Goal: Information Seeking & Learning: Compare options

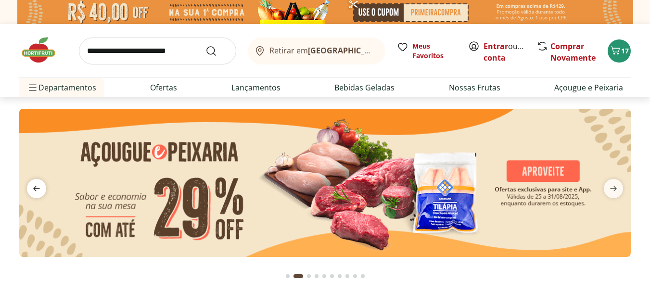
click at [39, 190] on icon "previous" at bounding box center [37, 189] width 12 height 12
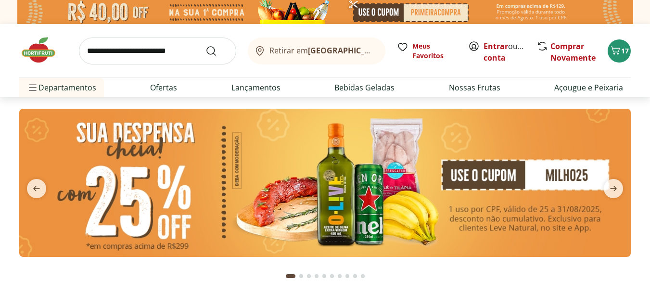
click at [337, 201] on img at bounding box center [325, 183] width 612 height 148
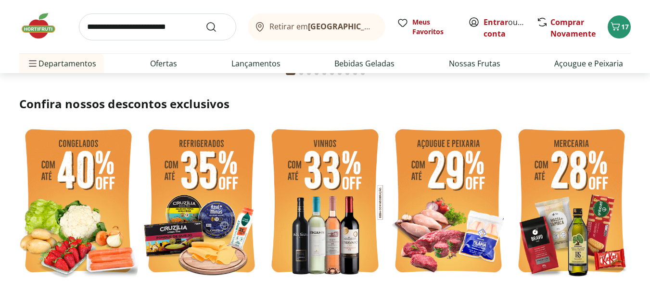
scroll to position [241, 0]
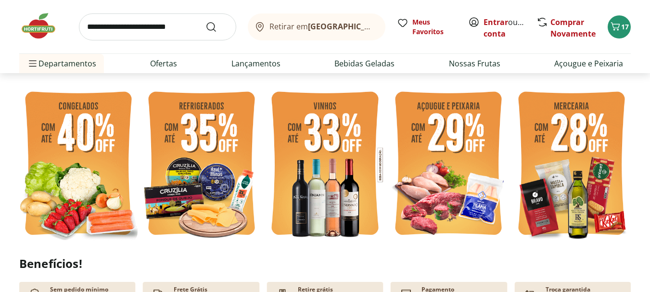
click at [589, 171] on img at bounding box center [572, 165] width 118 height 158
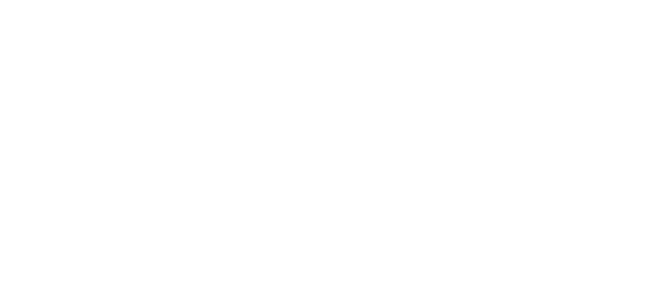
select select "**********"
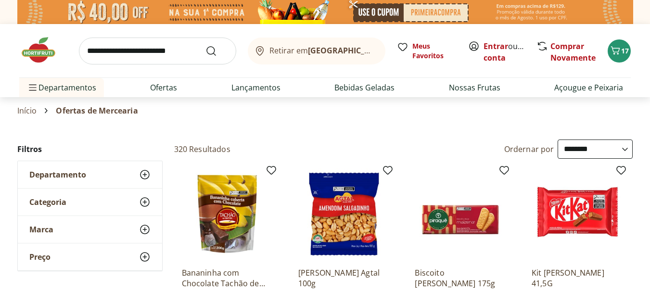
click at [31, 61] on img at bounding box center [43, 50] width 48 height 29
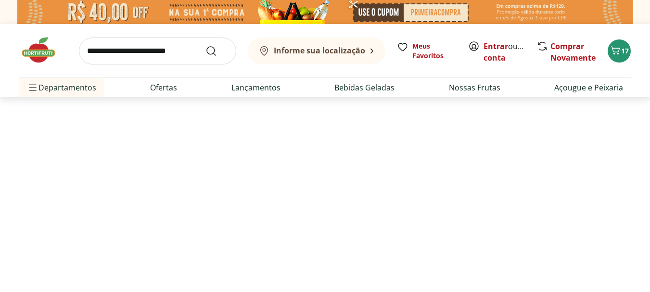
type input "*"
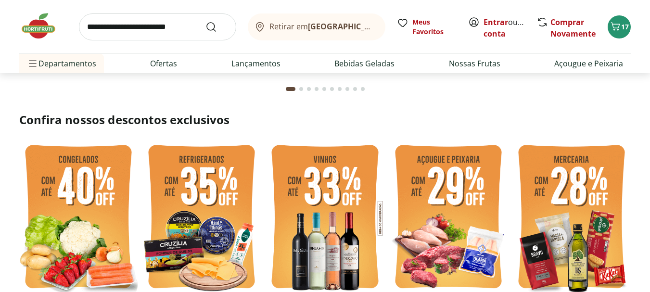
scroll to position [144, 0]
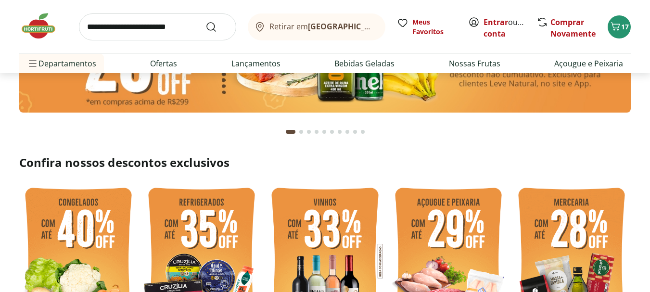
click at [571, 228] on img at bounding box center [572, 261] width 118 height 158
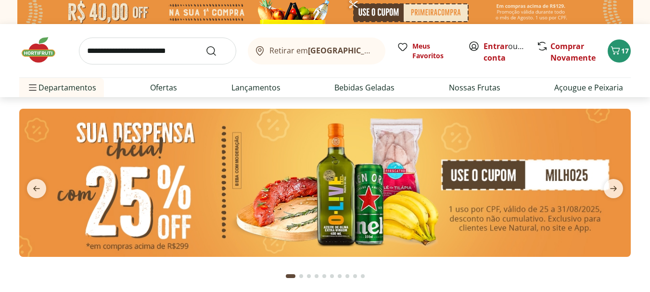
select select "**********"
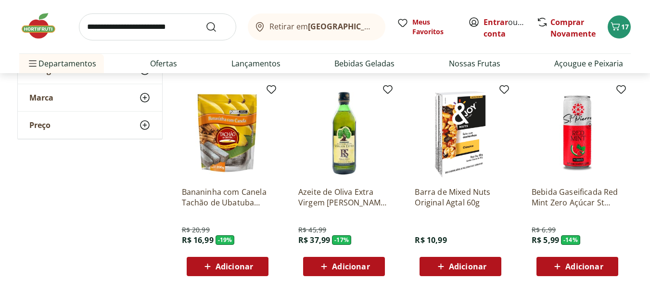
scroll to position [722, 0]
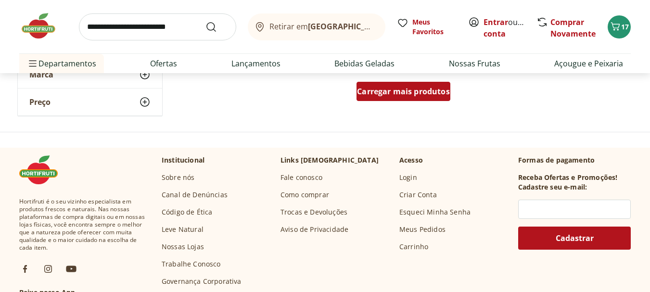
click at [388, 95] on span "Carregar mais produtos" at bounding box center [403, 92] width 93 height 8
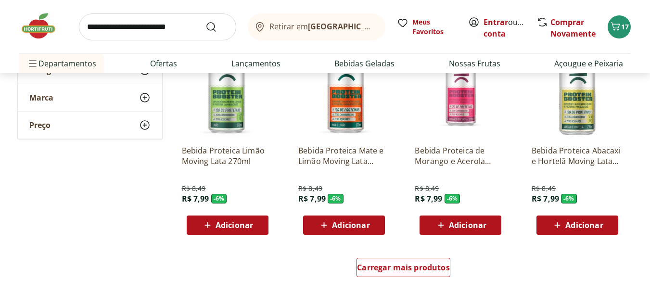
scroll to position [1203, 0]
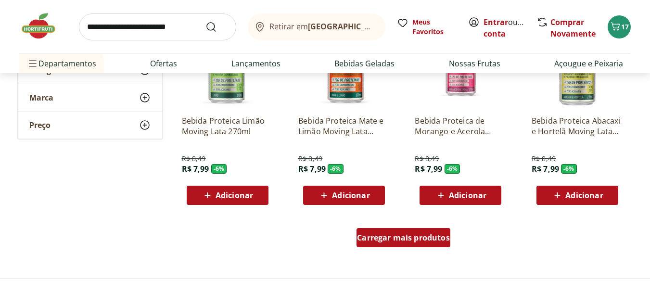
click at [397, 238] on span "Carregar mais produtos" at bounding box center [403, 238] width 93 height 8
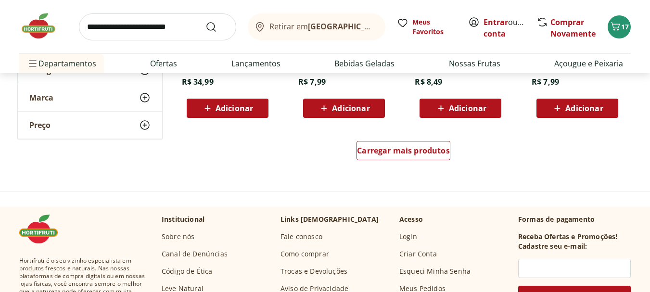
scroll to position [1925, 0]
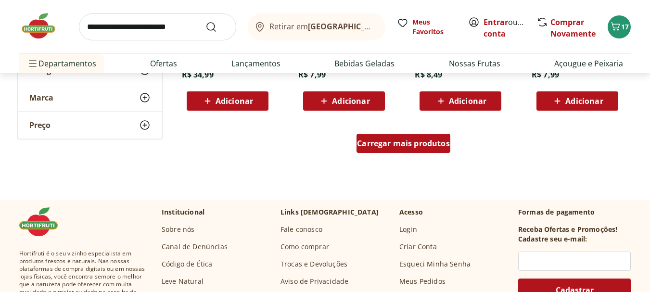
click at [382, 143] on span "Carregar mais produtos" at bounding box center [403, 144] width 93 height 8
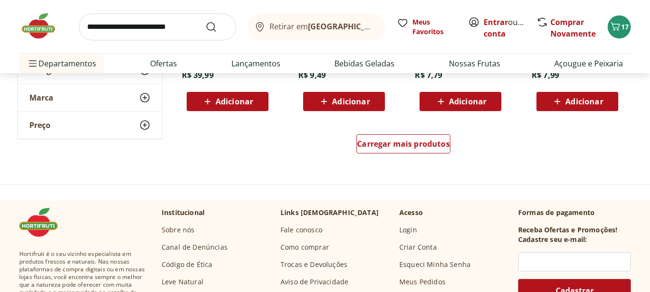
scroll to position [2599, 0]
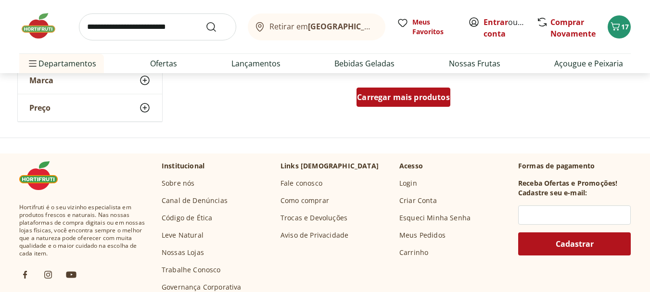
click at [410, 103] on div "Carregar mais produtos" at bounding box center [404, 97] width 94 height 19
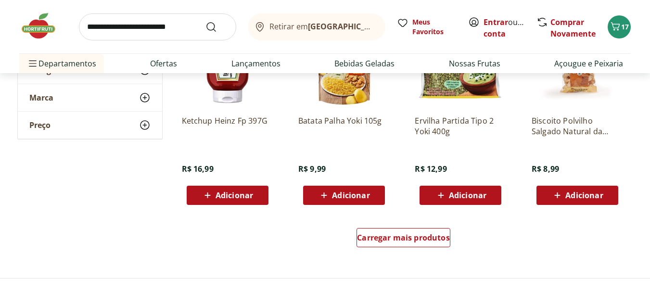
scroll to position [3129, 0]
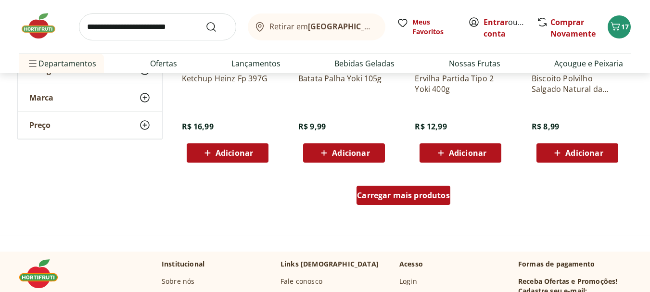
click at [420, 193] on span "Carregar mais produtos" at bounding box center [403, 196] width 93 height 8
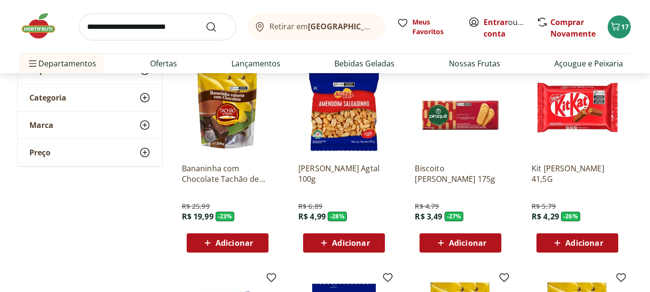
scroll to position [0, 0]
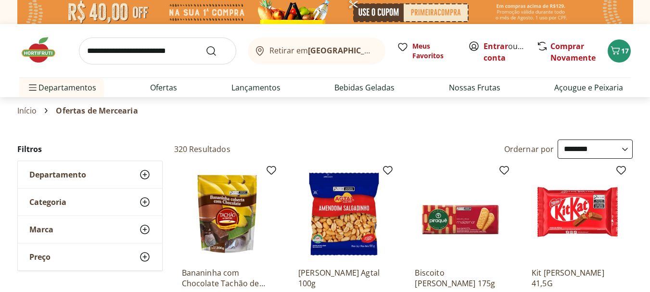
click at [37, 44] on img at bounding box center [43, 50] width 48 height 29
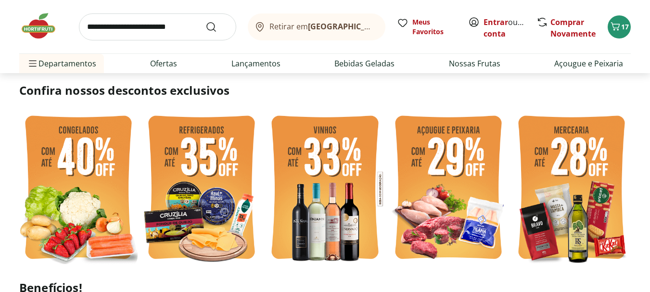
scroll to position [193, 0]
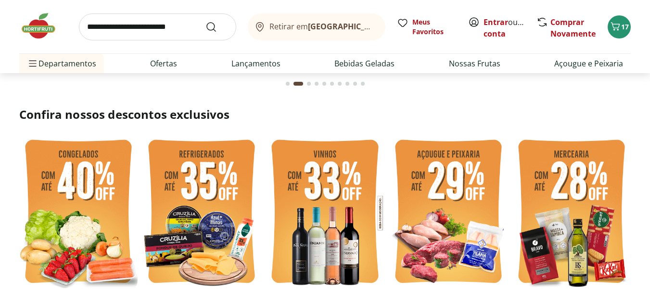
click at [343, 197] on img at bounding box center [325, 213] width 118 height 158
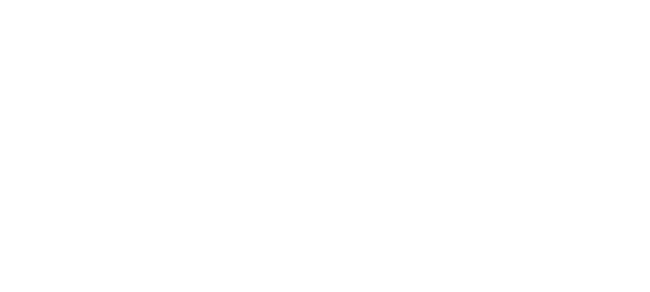
select select "**********"
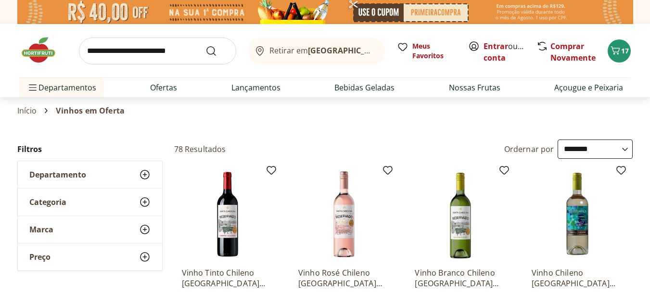
click at [42, 43] on img at bounding box center [43, 50] width 48 height 29
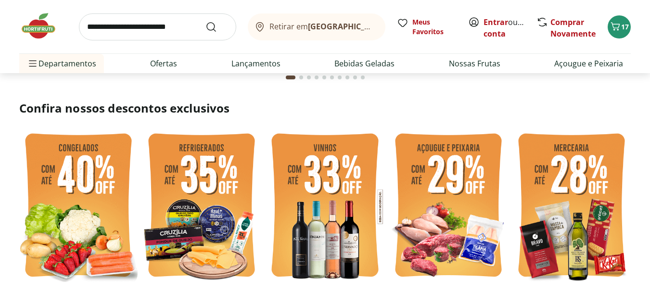
scroll to position [193, 0]
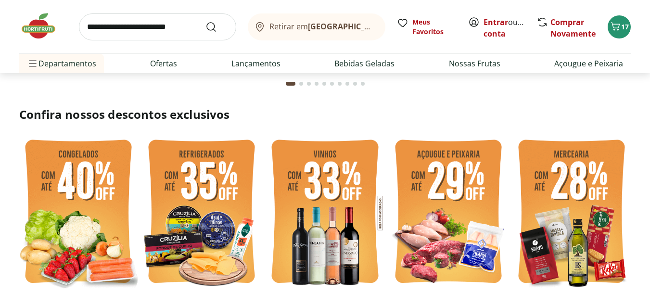
click at [200, 212] on img at bounding box center [201, 213] width 118 height 158
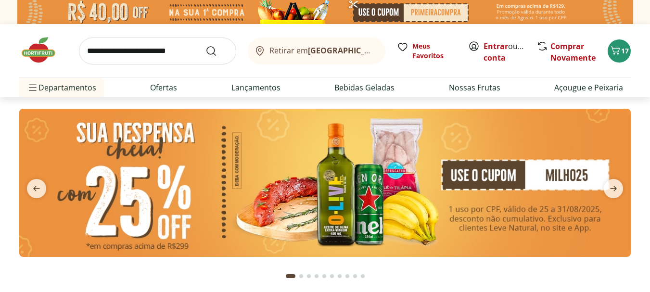
select select "**********"
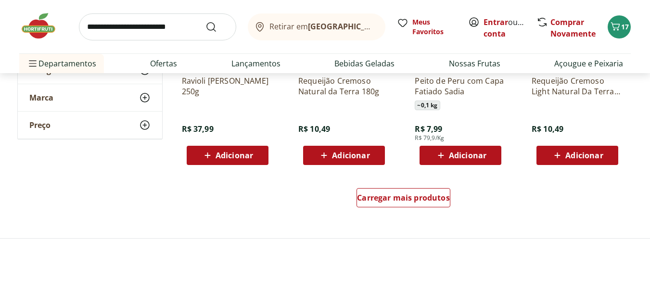
scroll to position [674, 0]
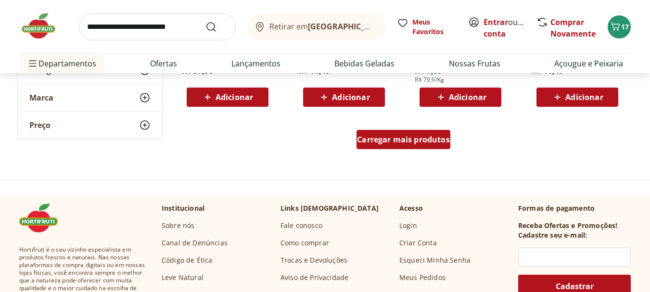
click at [396, 142] on span "Carregar mais produtos" at bounding box center [403, 140] width 93 height 8
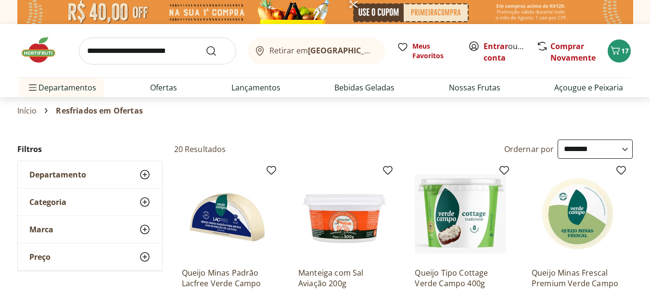
click at [40, 44] on img at bounding box center [43, 50] width 48 height 29
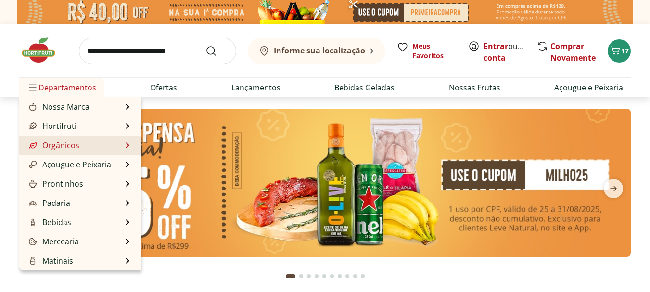
type input "*"
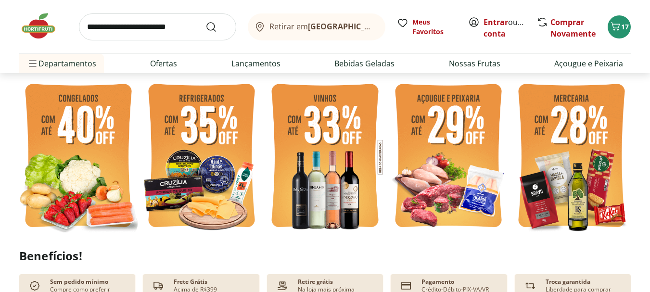
scroll to position [241, 0]
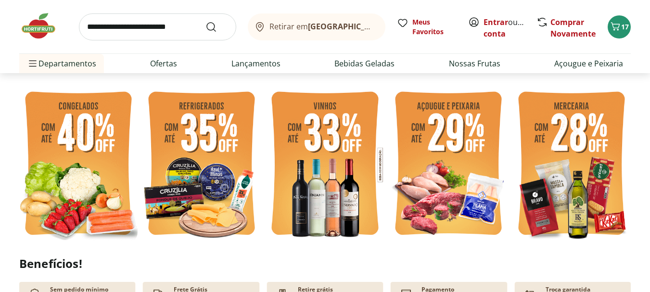
click at [82, 170] on img at bounding box center [78, 165] width 118 height 158
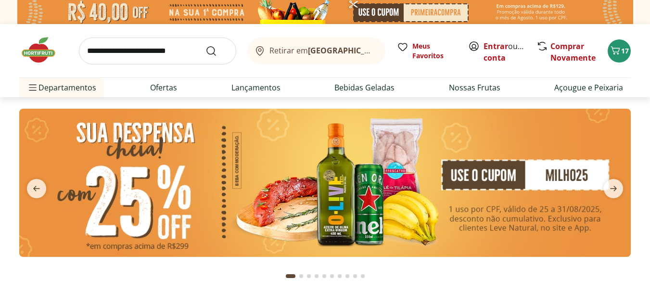
select select "**********"
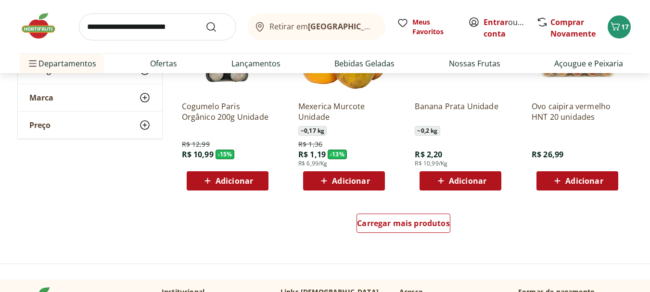
scroll to position [626, 0]
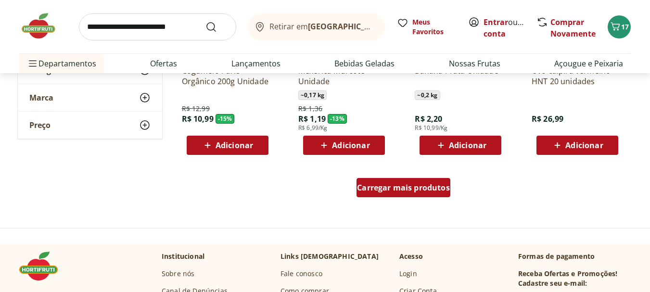
click at [424, 199] on link "Carregar mais produtos" at bounding box center [404, 189] width 94 height 23
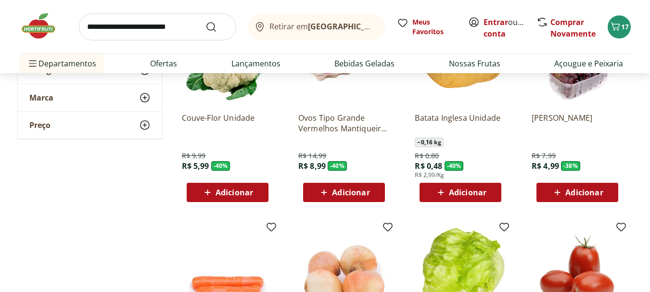
scroll to position [289, 0]
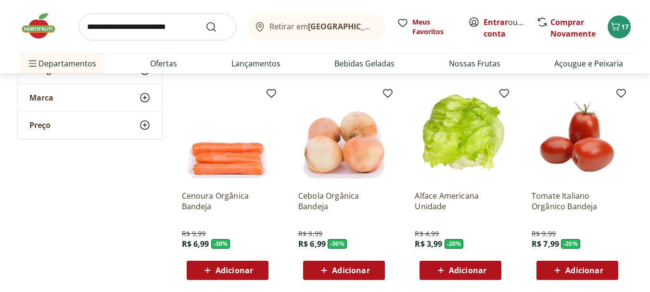
click at [42, 16] on img at bounding box center [43, 26] width 48 height 29
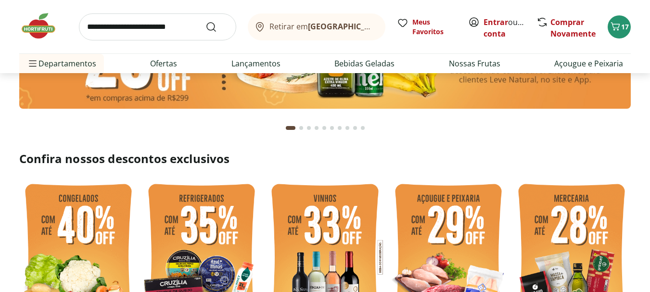
scroll to position [144, 0]
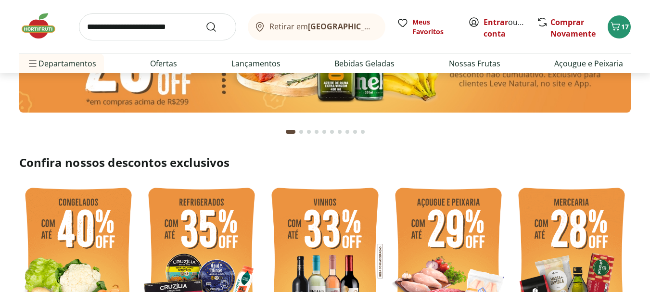
click at [455, 225] on img at bounding box center [448, 261] width 118 height 158
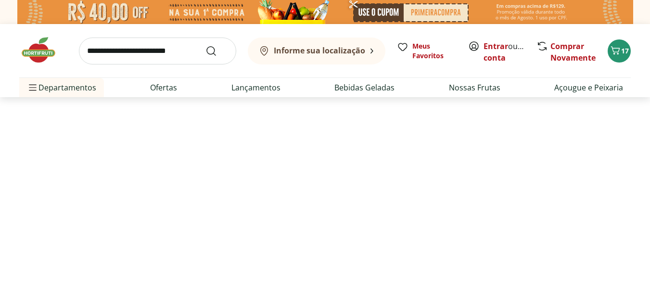
select select "**********"
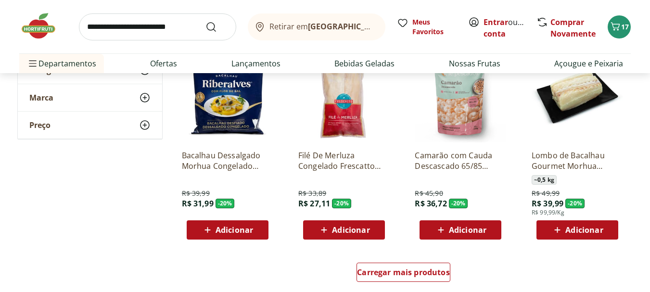
scroll to position [626, 0]
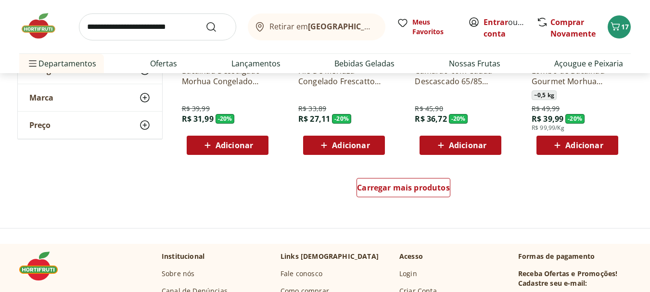
click at [54, 32] on img at bounding box center [43, 26] width 48 height 29
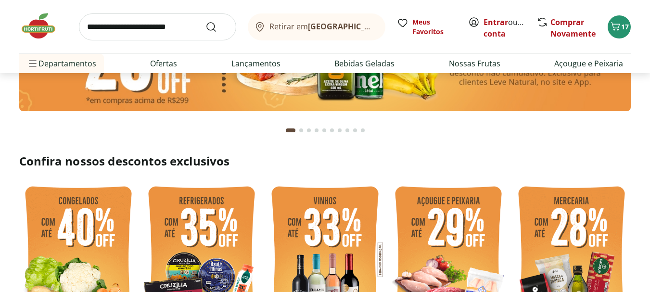
scroll to position [193, 0]
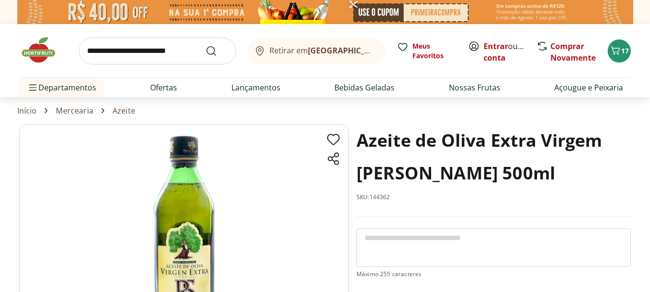
scroll to position [48, 0]
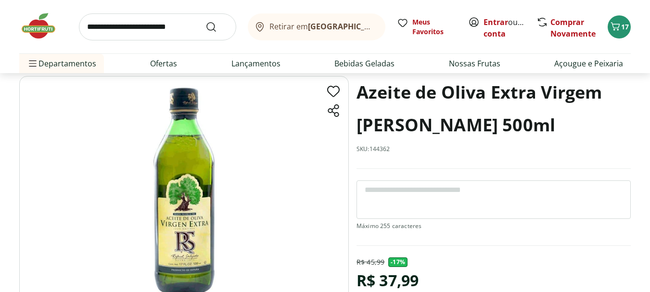
drag, startPoint x: 546, startPoint y: 130, endPoint x: 359, endPoint y: 95, distance: 191.0
click at [359, 95] on h1 "Azeite de Oliva Extra Virgem Rafael Salgado 500ml" at bounding box center [494, 108] width 274 height 65
copy h1 "Azeite de Oliva Extra Virgem Rafael Salgado 500ml"
click at [382, 134] on h1 "Azeite de Oliva Extra Virgem Rafael Salgado 500ml" at bounding box center [494, 108] width 274 height 65
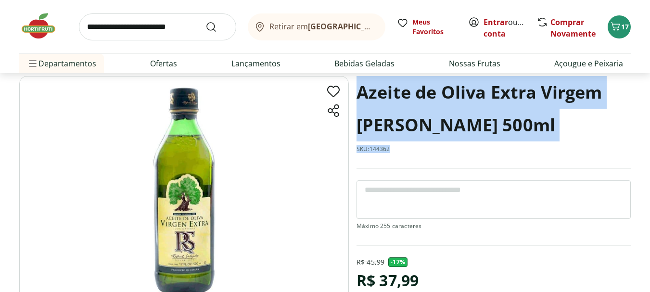
drag, startPoint x: 393, startPoint y: 154, endPoint x: 359, endPoint y: 99, distance: 64.6
click at [359, 99] on div "Azeite de Oliva Extra Virgem Rafael Salgado 500ml SKU: 144362" at bounding box center [494, 122] width 274 height 93
copy div "Azeite de Oliva Extra Virgem Rafael Salgado 500ml SKU: 144362"
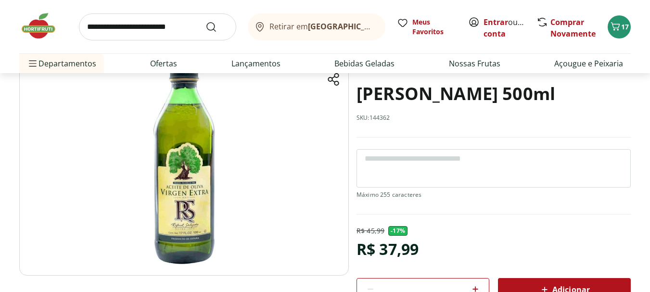
scroll to position [96, 0]
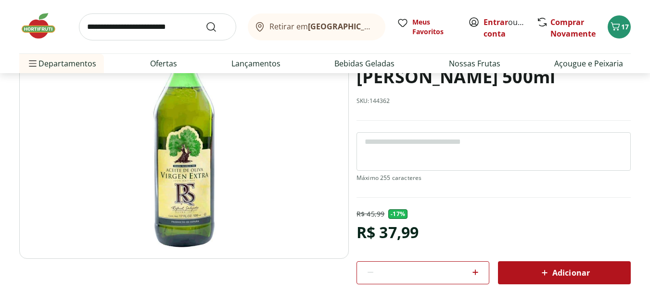
click at [380, 212] on p "R$ 45,99" at bounding box center [371, 214] width 28 height 10
click at [386, 233] on div "R$ 37,99" at bounding box center [388, 232] width 62 height 27
copy div "R$ 37,99"
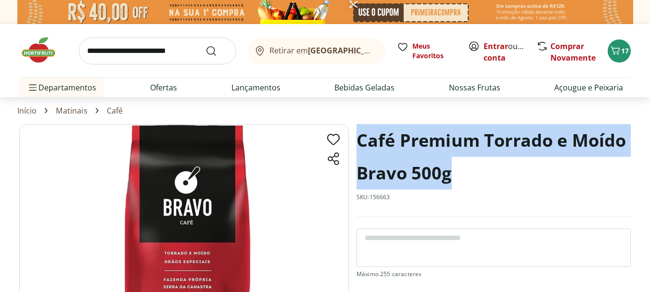
drag, startPoint x: 454, startPoint y: 179, endPoint x: 355, endPoint y: 137, distance: 107.0
click at [355, 137] on section "Café Premium Torrado e Moído Bravo 500g SKU: 156663 R$ 39,99 - 10 % R$ 35,99 * …" at bounding box center [325, 295] width 612 height 343
copy h1 "Café Premium Torrado e Moído Bravo 500g"
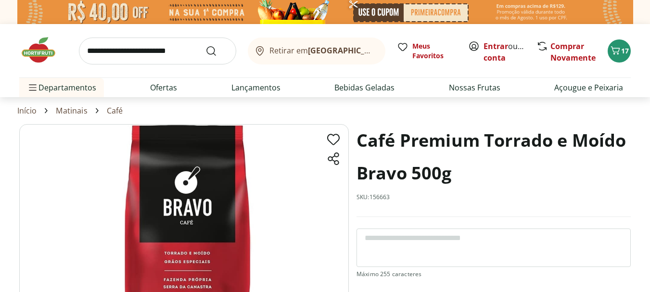
click at [379, 200] on p "SKU: 156663" at bounding box center [374, 198] width 34 height 8
copy p "SKU: 156663"
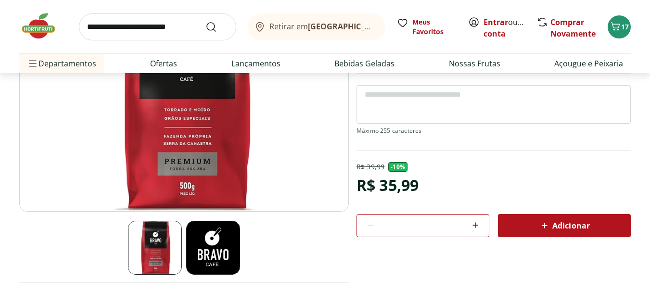
scroll to position [144, 0]
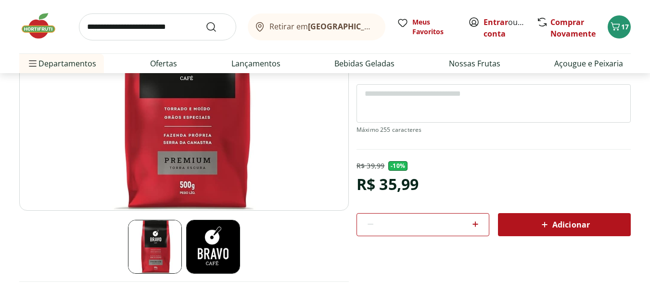
click at [407, 183] on div "R$ 35,99" at bounding box center [388, 184] width 62 height 27
copy div "R$ 35,99"
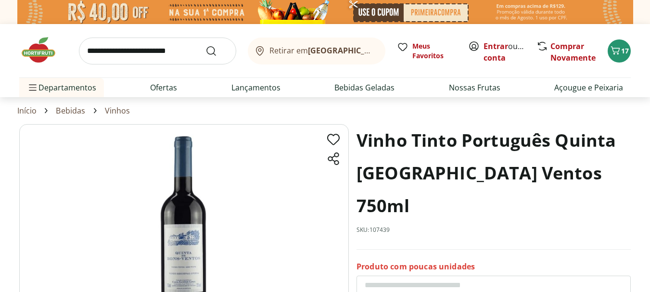
click at [27, 48] on img at bounding box center [43, 50] width 48 height 29
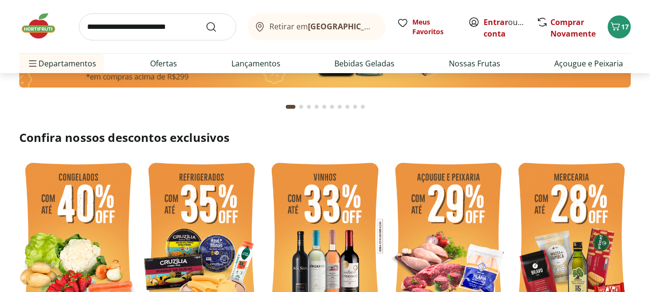
scroll to position [241, 0]
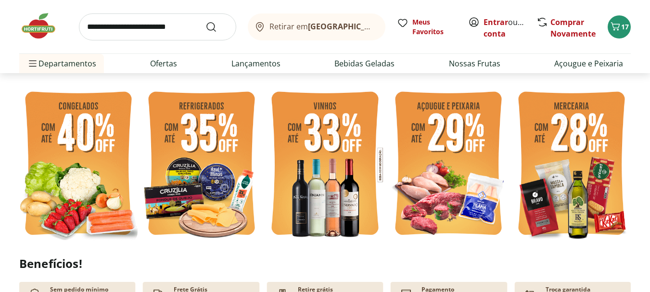
click at [560, 164] on img at bounding box center [572, 165] width 118 height 158
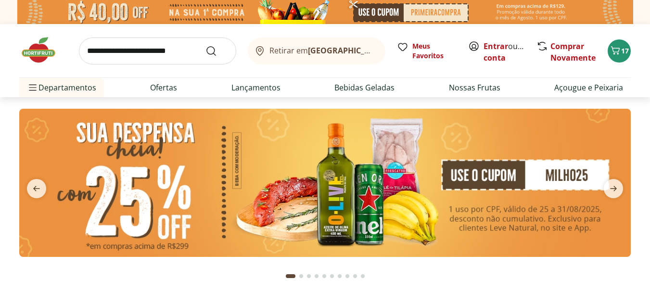
select select "**********"
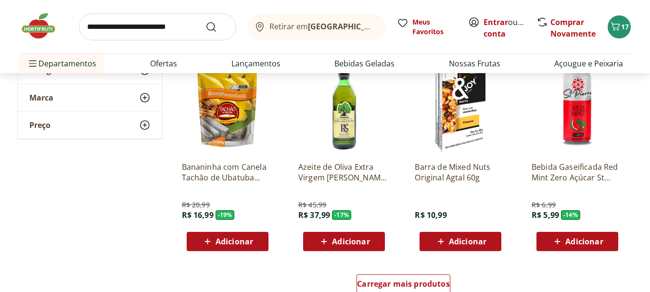
scroll to position [626, 0]
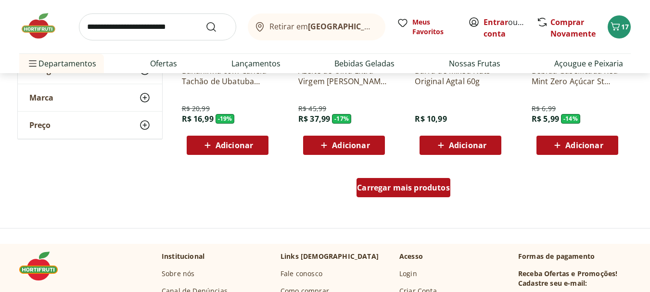
click at [429, 191] on span "Carregar mais produtos" at bounding box center [403, 188] width 93 height 8
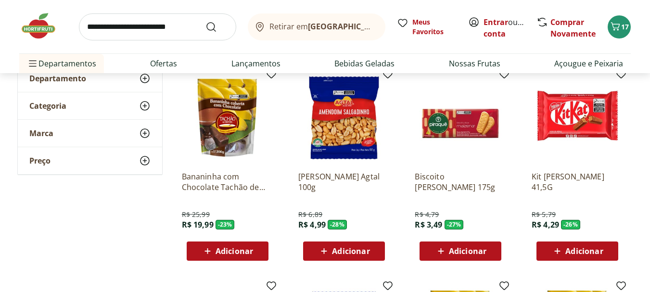
scroll to position [0, 0]
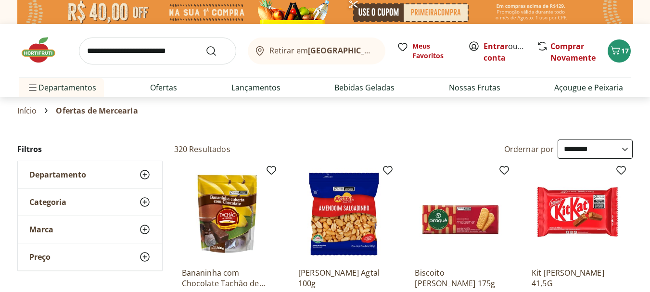
click at [568, 147] on select "**********" at bounding box center [595, 149] width 75 height 19
click at [403, 117] on section "Início Ofertas de Mercearia" at bounding box center [325, 110] width 616 height 27
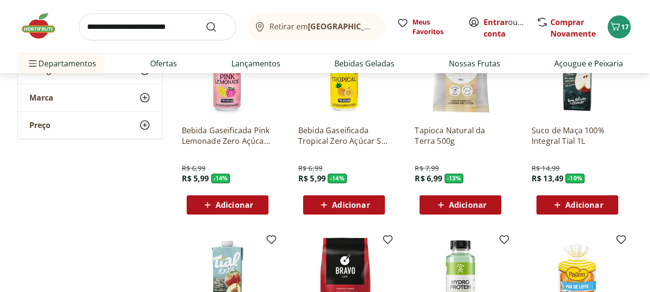
scroll to position [722, 0]
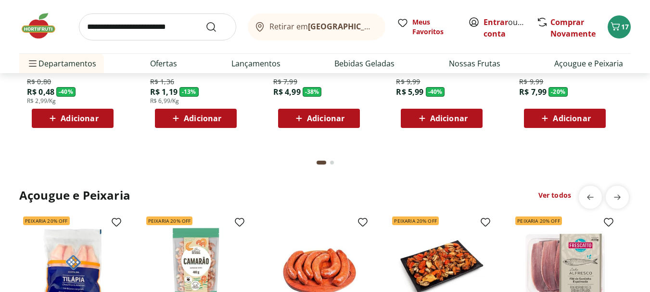
scroll to position [915, 0]
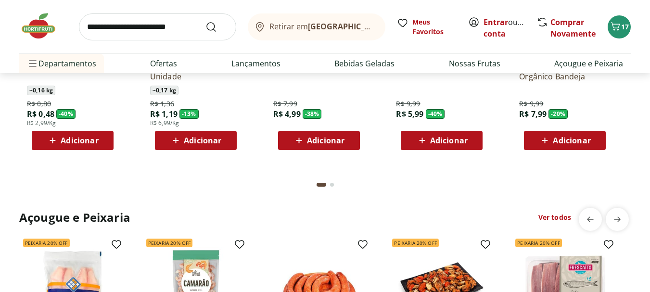
drag, startPoint x: 31, startPoint y: 14, endPoint x: 38, endPoint y: 16, distance: 7.0
click at [32, 13] on img at bounding box center [43, 26] width 48 height 29
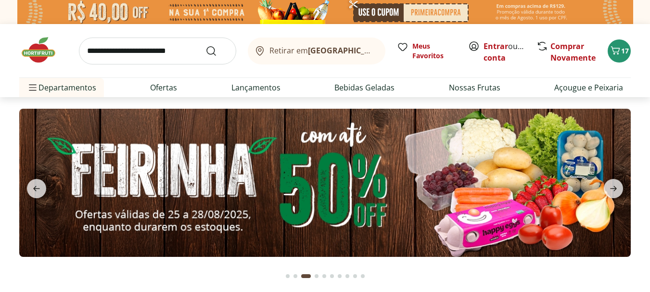
click at [43, 20] on img at bounding box center [325, 12] width 616 height 24
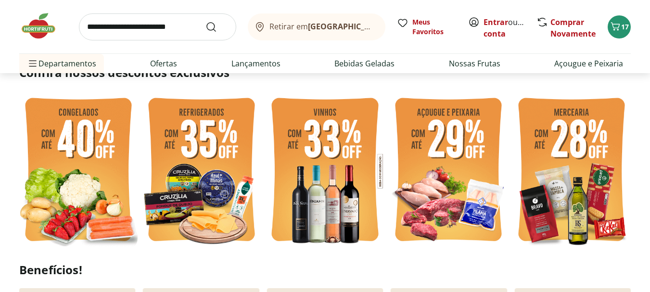
scroll to position [241, 0]
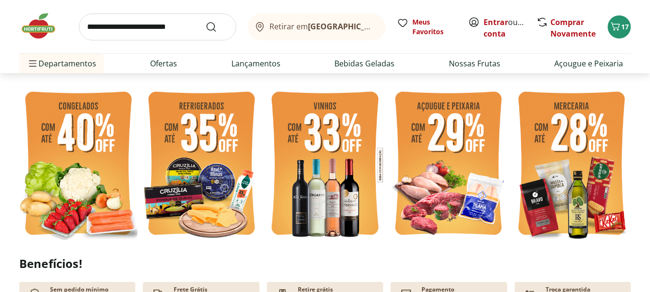
click at [438, 157] on img at bounding box center [448, 165] width 118 height 158
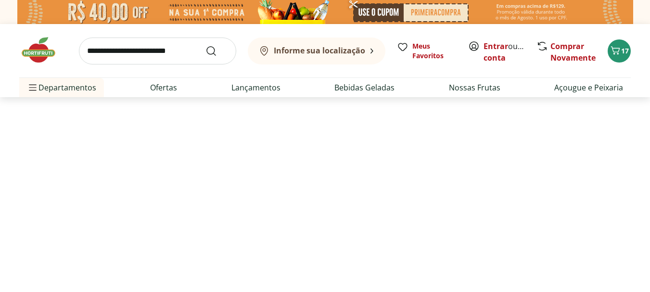
select select "**********"
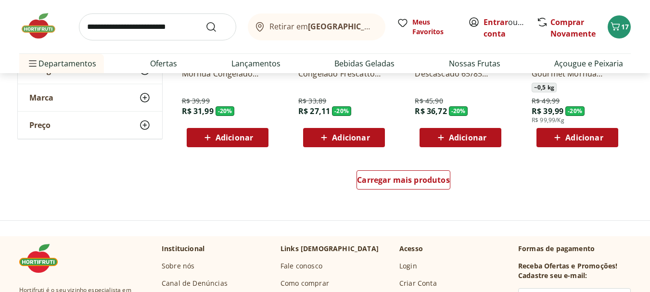
scroll to position [674, 0]
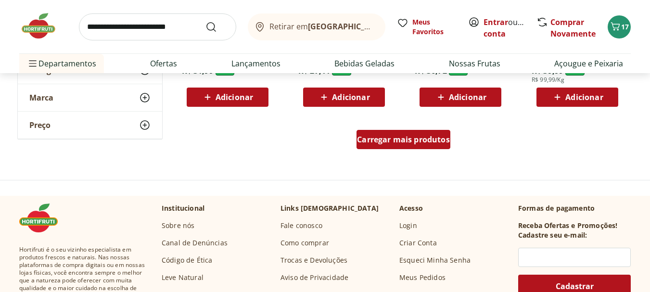
click at [438, 143] on span "Carregar mais produtos" at bounding box center [403, 140] width 93 height 8
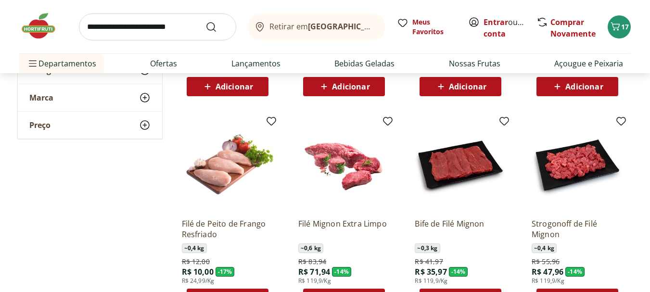
scroll to position [818, 0]
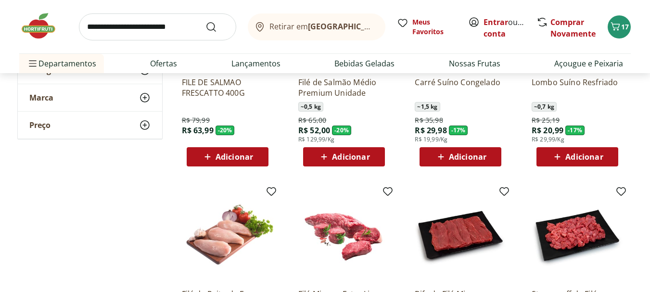
click at [53, 26] on img at bounding box center [43, 26] width 48 height 29
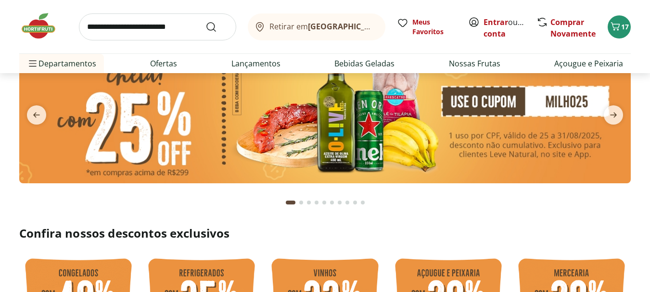
scroll to position [289, 0]
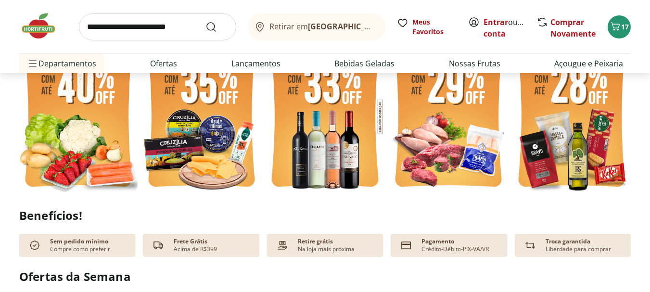
click at [345, 135] on img at bounding box center [325, 117] width 118 height 158
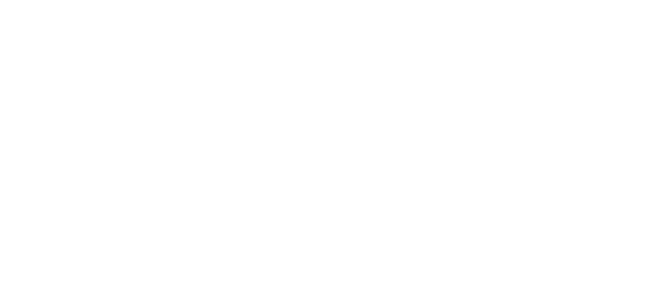
select select "**********"
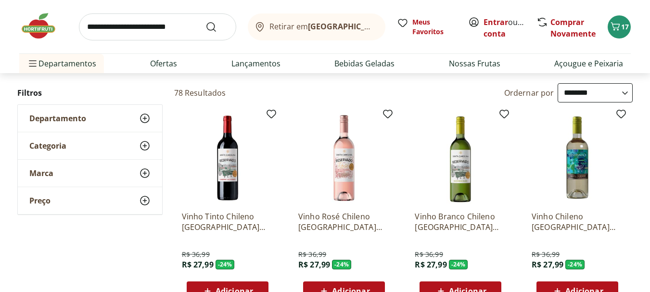
scroll to position [48, 0]
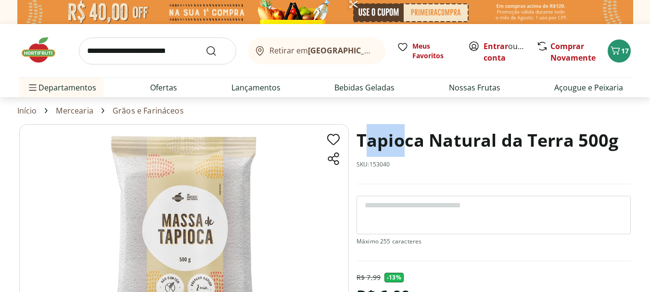
drag, startPoint x: 401, startPoint y: 168, endPoint x: 363, endPoint y: 144, distance: 43.7
click at [363, 144] on div "Tapioca Natural da Terra 500g SKU: 153040" at bounding box center [494, 154] width 274 height 60
click at [380, 157] on div "Tapioca Natural da Terra 500g SKU: 153040" at bounding box center [494, 154] width 274 height 60
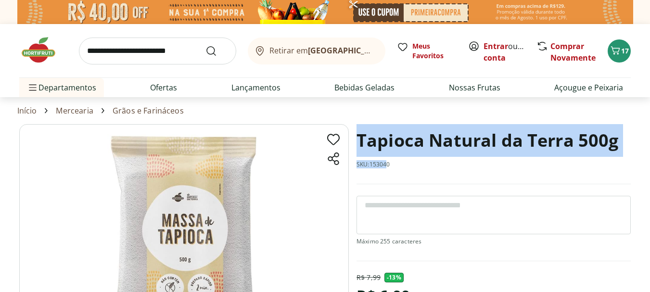
drag, startPoint x: 389, startPoint y: 164, endPoint x: 354, endPoint y: 137, distance: 44.3
click at [354, 137] on section "Tapioca Natural da Terra 500g SKU: 153040 R$ 7,99 - 13 % R$ 6,99 * Adicionar Ta…" at bounding box center [325, 268] width 612 height 289
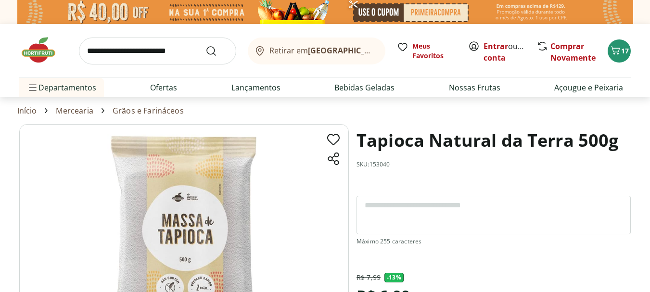
click at [392, 172] on div "Tapioca Natural da Terra 500g SKU: 153040" at bounding box center [494, 154] width 274 height 60
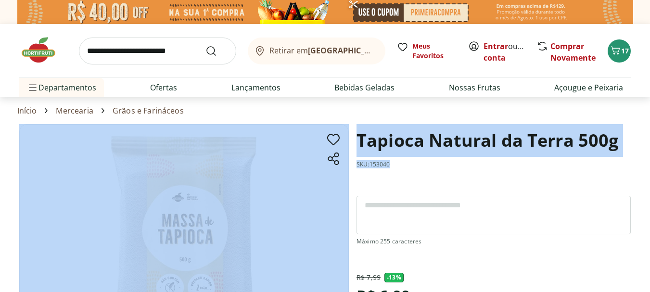
drag, startPoint x: 397, startPoint y: 164, endPoint x: 347, endPoint y: 136, distance: 57.6
click at [347, 136] on section "Tapioca Natural da Terra 500g SKU: 153040 R$ 7,99 - 13 % R$ 6,99 * Adicionar Ta…" at bounding box center [325, 268] width 612 height 289
copy section "Tapioca Natural da Terra 500g SKU: 153040"
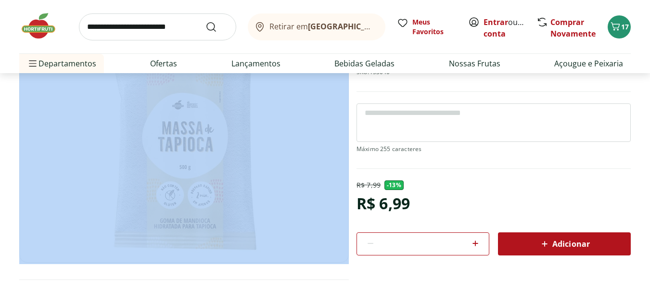
click at [393, 206] on div "R$ 6,99" at bounding box center [383, 203] width 53 height 27
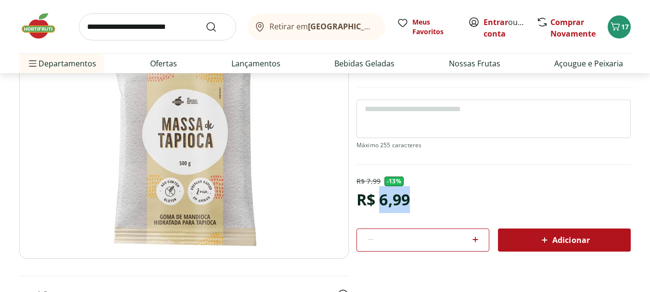
click at [393, 206] on div "R$ 6,99" at bounding box center [383, 199] width 53 height 27
copy div "R$ 6,99"
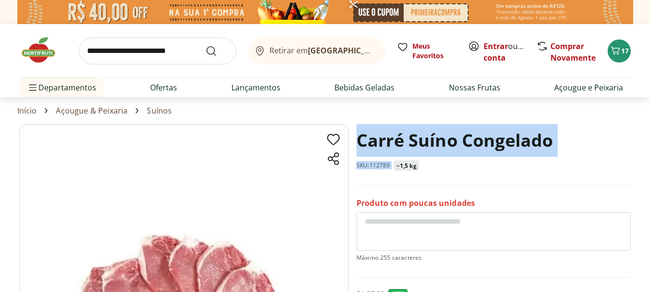
drag, startPoint x: 394, startPoint y: 166, endPoint x: 354, endPoint y: 141, distance: 47.1
click at [354, 141] on section "Carré Suíno Congelado SKU: 112789 ~1,5 kg Produto com poucas unidades R$ 35,98 …" at bounding box center [325, 294] width 612 height 340
copy div "[PERSON_NAME] Congelado SKU: 112789"
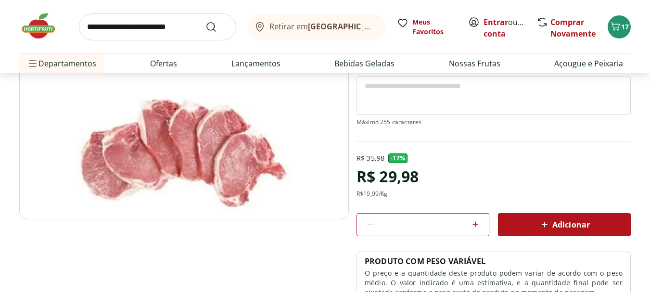
scroll to position [144, 0]
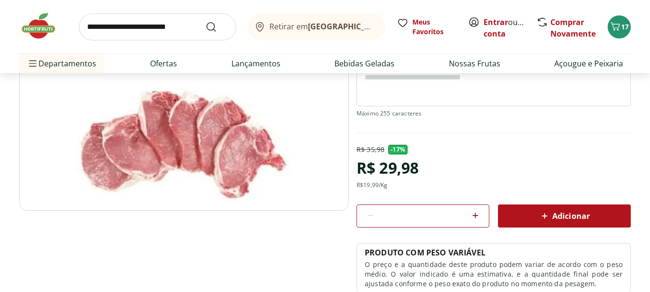
click at [386, 172] on div "R$ 29,98" at bounding box center [388, 168] width 62 height 27
copy div "R$ 29,98"
click at [392, 186] on div "R$ 35,98 - 17 % R$ 29,98 R$ 19,99 /Kg" at bounding box center [388, 167] width 62 height 44
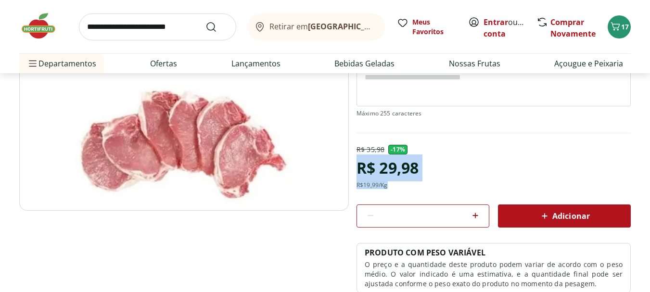
drag, startPoint x: 392, startPoint y: 187, endPoint x: 359, endPoint y: 171, distance: 37.0
click at [359, 171] on div "R$ 35,98 - 17 % R$ 29,98 R$ 19,99 /Kg" at bounding box center [388, 167] width 62 height 44
copy div "R$ 29,98 R$ 19,99 /Kg"
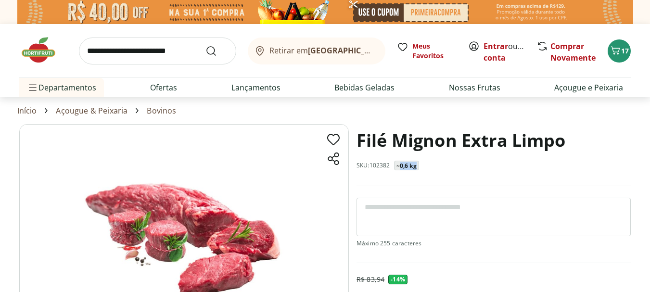
drag, startPoint x: 420, startPoint y: 167, endPoint x: 401, endPoint y: 166, distance: 19.8
click at [401, 166] on div "~0,6 kg" at bounding box center [406, 166] width 25 height 10
copy p "0,6 kg"
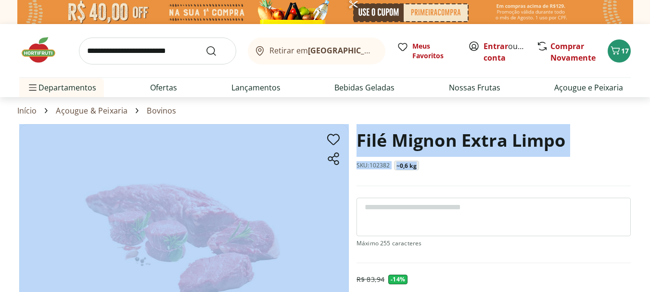
drag, startPoint x: 424, startPoint y: 165, endPoint x: 352, endPoint y: 142, distance: 75.5
copy section "Filé Mignon Extra Limpo SKU: 102382 ~0,6 kg"
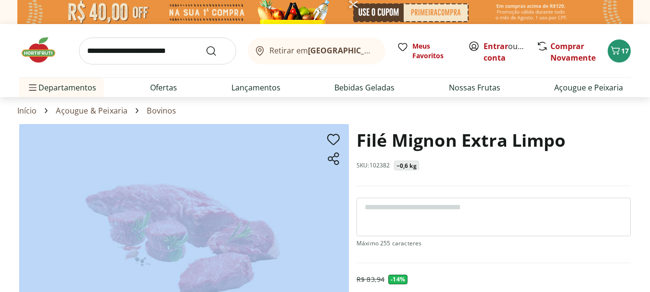
scroll to position [48, 0]
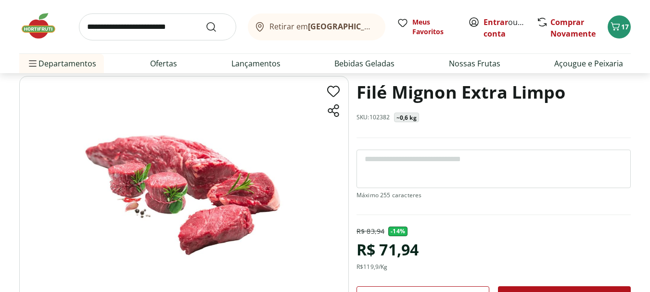
click at [380, 248] on div "R$ 71,94" at bounding box center [388, 249] width 62 height 27
drag, startPoint x: 397, startPoint y: 270, endPoint x: 361, endPoint y: 256, distance: 38.7
click at [361, 256] on div "R$ 83,94 - 14 % R$ 71,94 R$ 119,9 /Kg" at bounding box center [388, 249] width 62 height 44
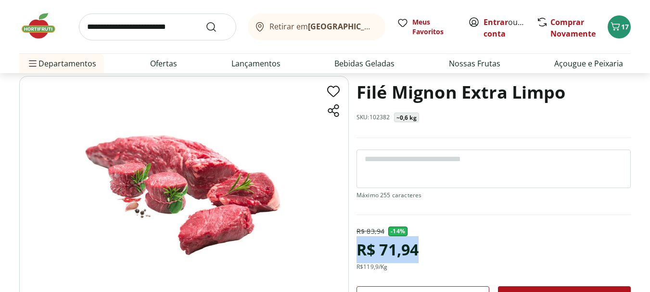
click at [376, 261] on div "R$ 71,94" at bounding box center [388, 249] width 62 height 27
drag, startPoint x: 388, startPoint y: 266, endPoint x: 382, endPoint y: 267, distance: 6.0
click at [357, 251] on div "R$ 83,94 - 14 % R$ 71,94 R$ 119,9 /Kg" at bounding box center [388, 249] width 62 height 44
drag, startPoint x: 387, startPoint y: 270, endPoint x: 392, endPoint y: 270, distance: 5.3
click at [388, 270] on div "R$ 119,9 /Kg" at bounding box center [372, 267] width 31 height 8
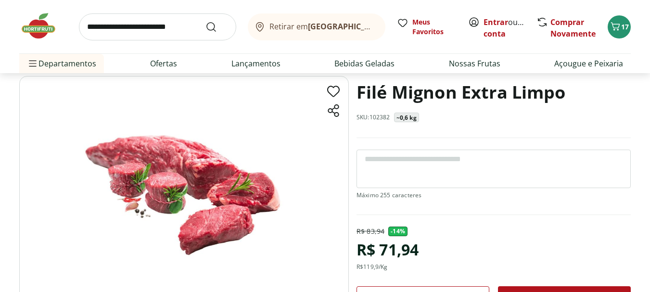
click at [394, 268] on div "R$ 83,94 - 14 % R$ 71,94 R$ 119,9 /Kg" at bounding box center [388, 249] width 62 height 44
click at [388, 267] on div "R$ 119,9 /Kg" at bounding box center [372, 267] width 31 height 8
drag, startPoint x: 392, startPoint y: 268, endPoint x: 356, endPoint y: 254, distance: 38.1
click at [357, 254] on div "R$ 83,94 - 14 % R$ 71,94 R$ 119,9 /Kg" at bounding box center [388, 249] width 62 height 44
copy div "R$ 71,94 R$ 119,9 /Kg"
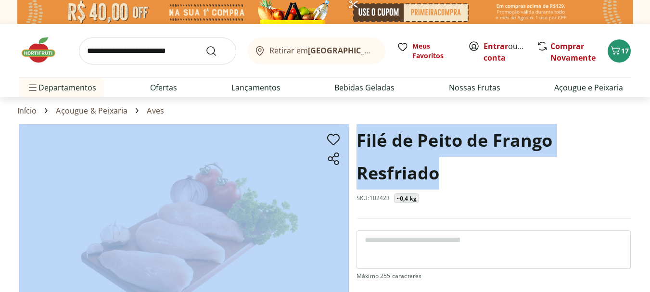
drag, startPoint x: 438, startPoint y: 205, endPoint x: 351, endPoint y: 140, distance: 108.3
click at [406, 182] on h1 "Filé de Peito de Frango Resfriado" at bounding box center [494, 156] width 274 height 65
drag, startPoint x: 430, startPoint y: 207, endPoint x: 349, endPoint y: 159, distance: 94.3
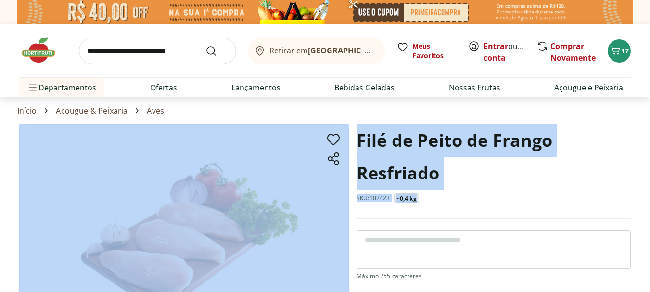
copy section "Filé de Peito de Frango Resfriado SKU: 102423 ~0,4 kg"
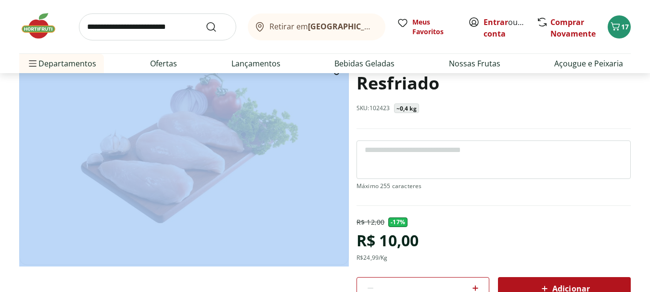
scroll to position [96, 0]
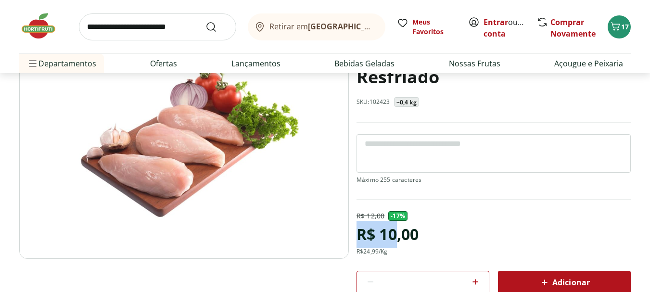
drag, startPoint x: 394, startPoint y: 250, endPoint x: 357, endPoint y: 241, distance: 38.6
click at [357, 241] on div "R$ 12,00 - 17 % R$ 10,00 R$ 24,99 /Kg" at bounding box center [388, 233] width 62 height 44
drag, startPoint x: 371, startPoint y: 247, endPoint x: 383, endPoint y: 249, distance: 11.7
click at [373, 247] on div "R$ 10,00" at bounding box center [388, 234] width 62 height 27
click at [393, 251] on div "R$ 12,00 - 17 % R$ 10,00 R$ 24,99 /Kg" at bounding box center [388, 233] width 62 height 44
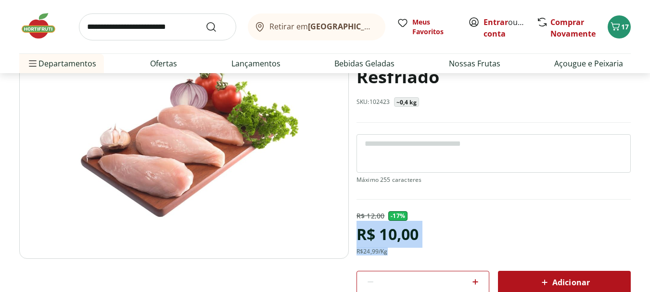
drag, startPoint x: 391, startPoint y: 254, endPoint x: 353, endPoint y: 240, distance: 41.0
click at [353, 240] on section "Filé de Peito de Frango Resfriado SKU: 102423 ~0,4 kg R$ 12,00 - 17 % R$ 10,00 …" at bounding box center [325, 218] width 612 height 380
copy div "R$ 10,00 R$ 24,99 /Kg"
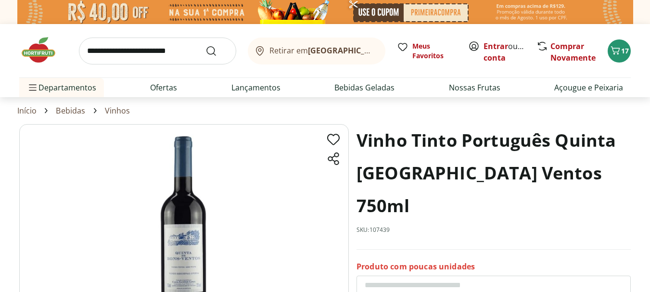
drag, startPoint x: 558, startPoint y: 180, endPoint x: 546, endPoint y: 180, distance: 12.0
click at [546, 180] on h1 "Vinho Tinto Português Quinta De Bons Ventos 750ml" at bounding box center [494, 173] width 274 height 98
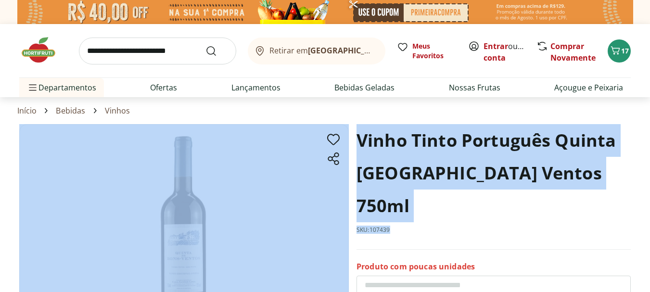
drag, startPoint x: 397, startPoint y: 200, endPoint x: 352, endPoint y: 146, distance: 69.8
copy section "Vinho Tinto Português Quinta De Bons Ventos 750ml SKU: 107439"
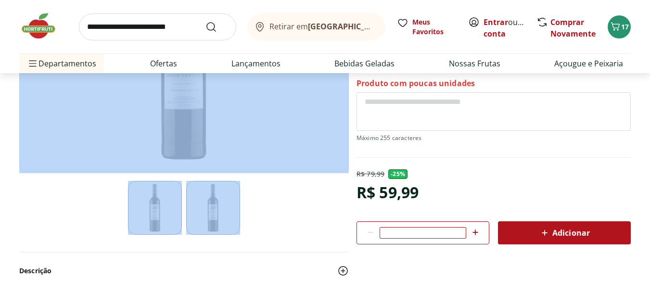
scroll to position [193, 0]
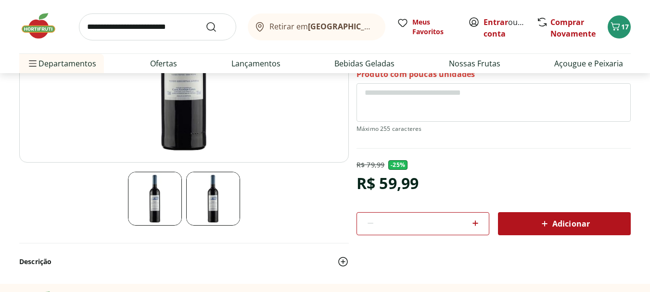
click at [384, 170] on div "R$ 59,99" at bounding box center [388, 183] width 62 height 27
copy div "R$ 59,99"
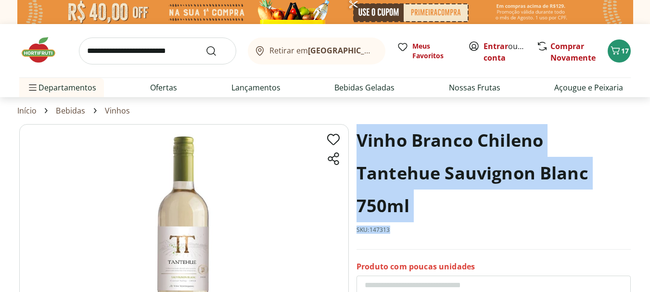
drag, startPoint x: 393, startPoint y: 232, endPoint x: 352, endPoint y: 145, distance: 95.2
click at [352, 145] on section "Vinho Branco Chileno Tantehue Sauvignon Blanc 750ml SKU: 147313 Produto com pou…" at bounding box center [325, 295] width 612 height 342
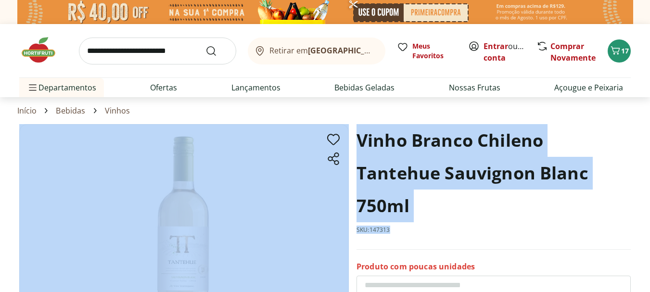
copy section "Vinho Branco Chileno Tantehue Sauvignon Blanc 750ml SKU: 147313"
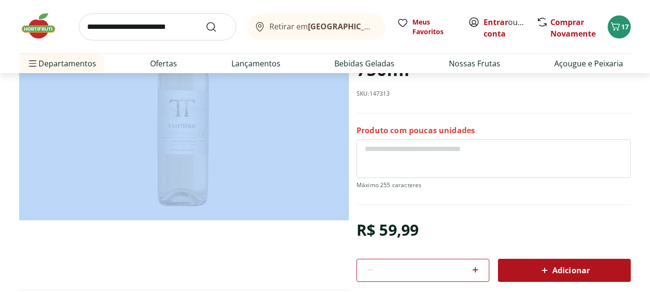
scroll to position [144, 0]
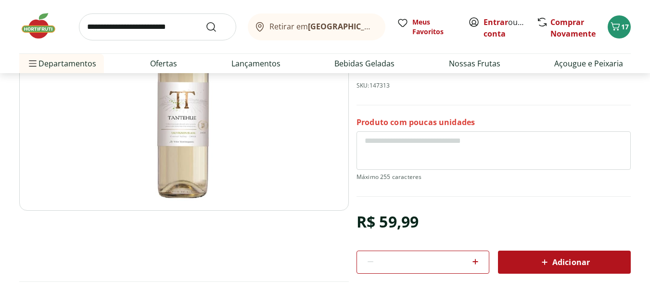
click at [382, 217] on div "R$ 59,99" at bounding box center [388, 221] width 62 height 27
copy div "R$ 59,99"
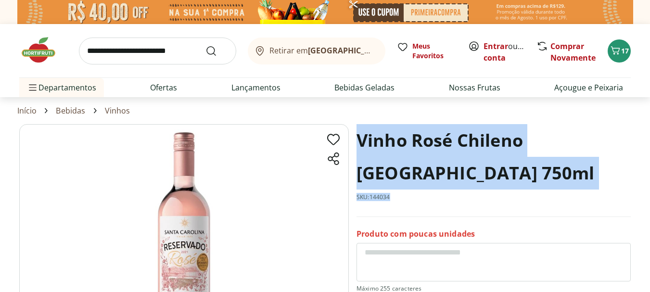
drag, startPoint x: 391, startPoint y: 195, endPoint x: 353, endPoint y: 139, distance: 67.8
click at [353, 139] on section "Vinho Rosé Chileno [GEOGRAPHIC_DATA] 750ml SKU: 144034 Produto com poucas unida…" at bounding box center [325, 283] width 612 height 319
copy div "Vinho Rosé Chileno [GEOGRAPHIC_DATA] 750ml SKU: 144034"
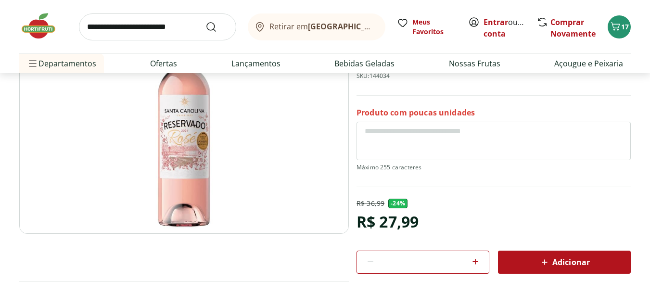
scroll to position [144, 0]
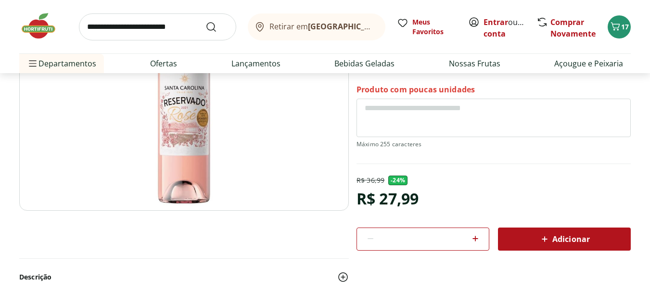
click at [399, 195] on div "R$ 27,99" at bounding box center [388, 198] width 62 height 27
copy div "R$ 27,99"
